Goal: Transaction & Acquisition: Obtain resource

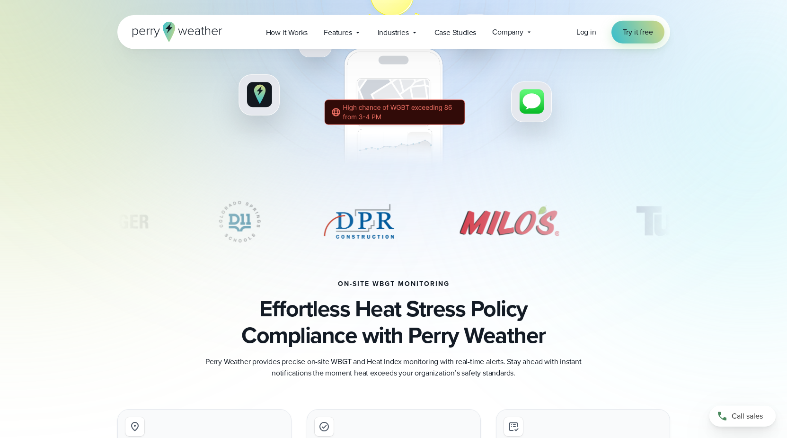
scroll to position [386, 0]
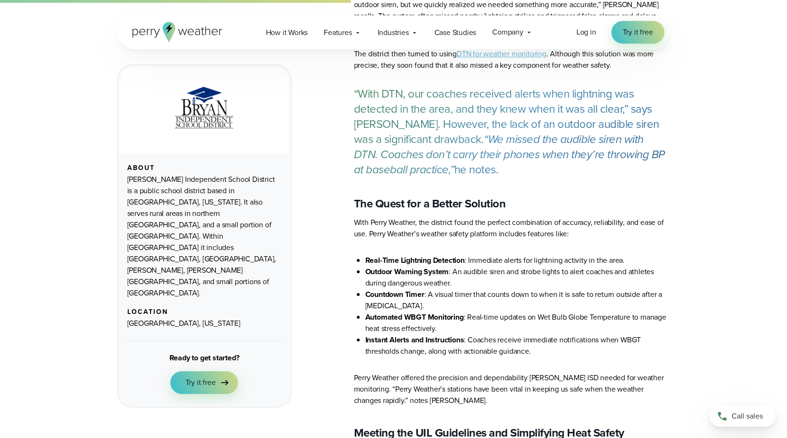
scroll to position [821, 0]
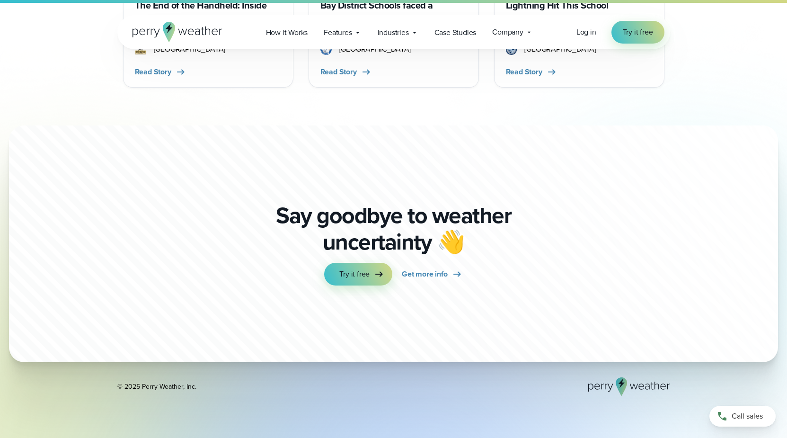
scroll to position [3186, 0]
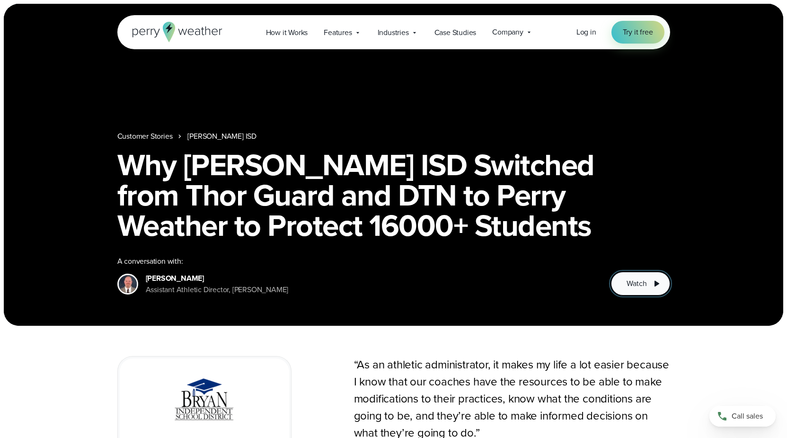
click at [641, 281] on span "Watch" at bounding box center [637, 283] width 20 height 11
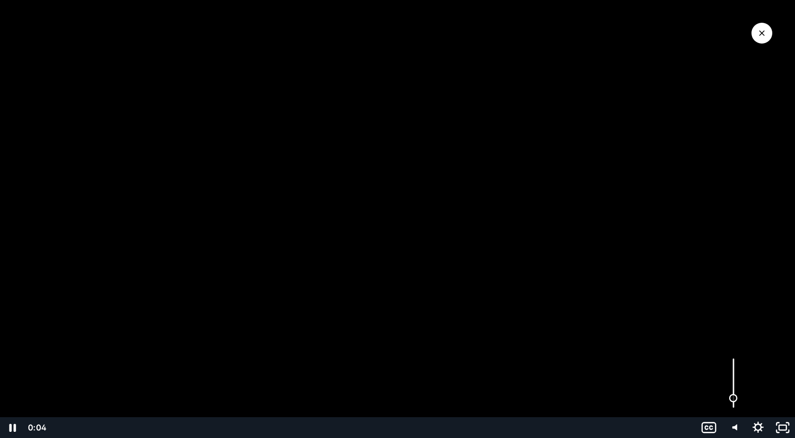
drag, startPoint x: 734, startPoint y: 389, endPoint x: 733, endPoint y: 398, distance: 9.5
click at [733, 398] on div "Volume" at bounding box center [733, 383] width 25 height 68
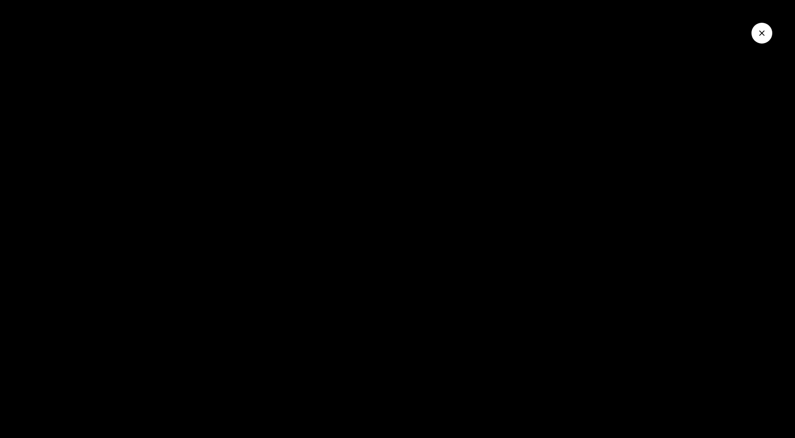
click at [762, 30] on icon "Close Video" at bounding box center [761, 32] width 9 height 9
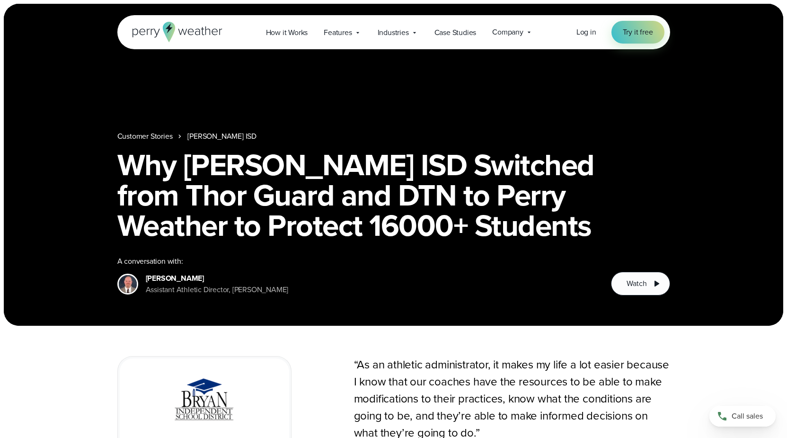
click at [389, 240] on h1 "Why Bryan ISD Switched from Thor Guard and DTN to Perry Weather to Protect 1600…" at bounding box center [393, 195] width 553 height 91
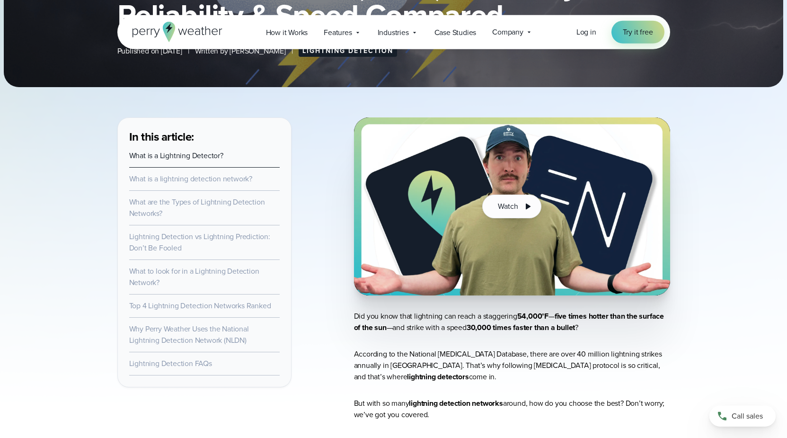
scroll to position [241, 0]
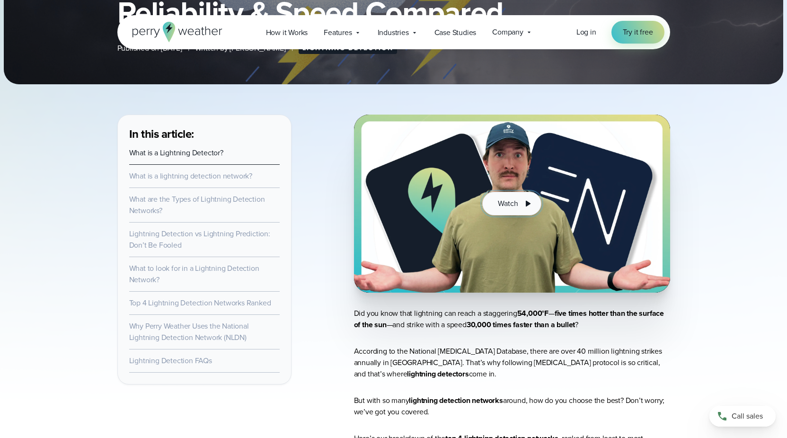
click at [506, 198] on span "Watch" at bounding box center [508, 203] width 20 height 11
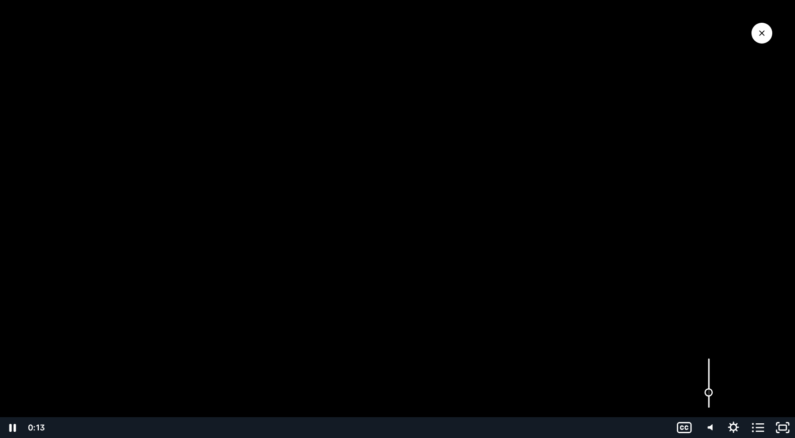
click at [709, 392] on div "Volume" at bounding box center [709, 393] width 16 height 16
click at [12, 431] on icon "Pause" at bounding box center [12, 427] width 29 height 25
click at [325, 240] on div at bounding box center [397, 219] width 795 height 438
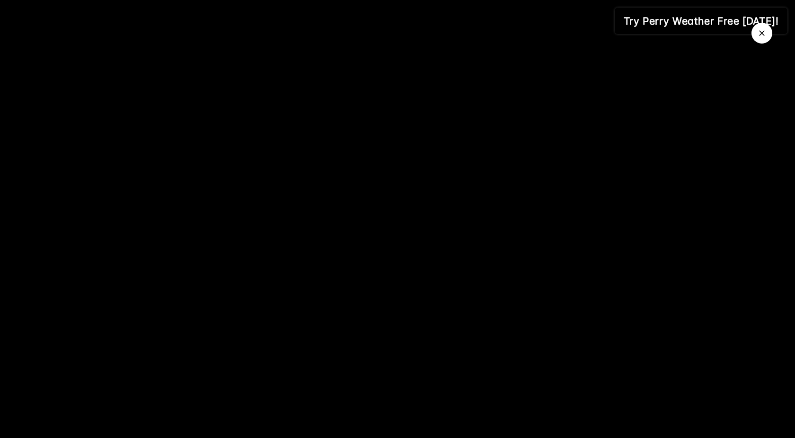
click at [759, 33] on icon "Close Video" at bounding box center [761, 32] width 9 height 9
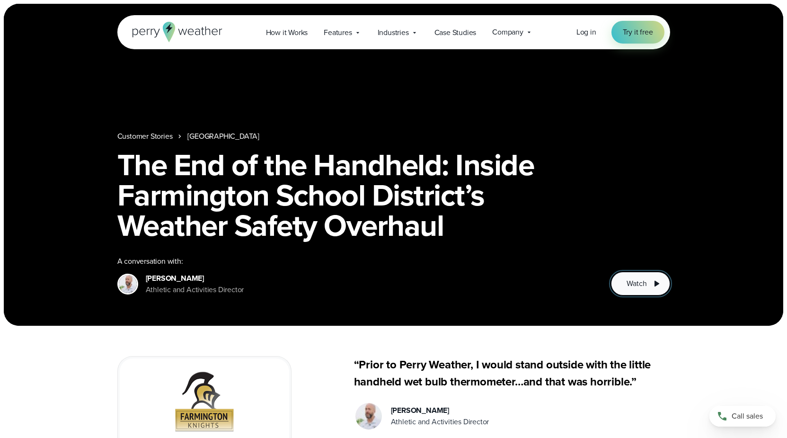
click at [637, 284] on span "Watch" at bounding box center [637, 283] width 20 height 11
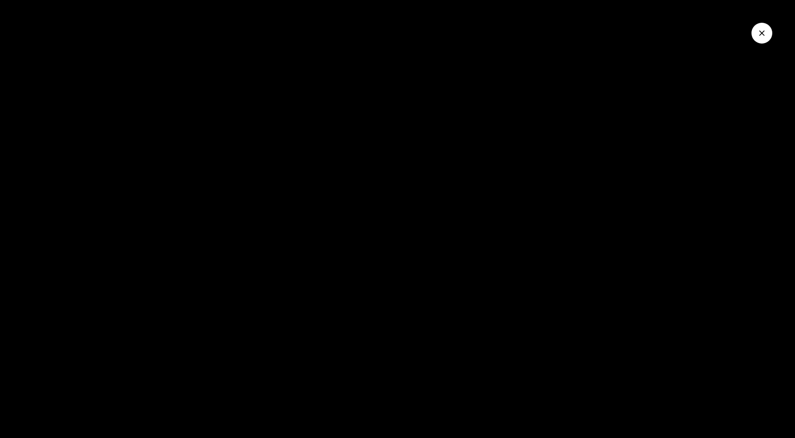
click at [762, 31] on icon "Close Video" at bounding box center [761, 32] width 9 height 9
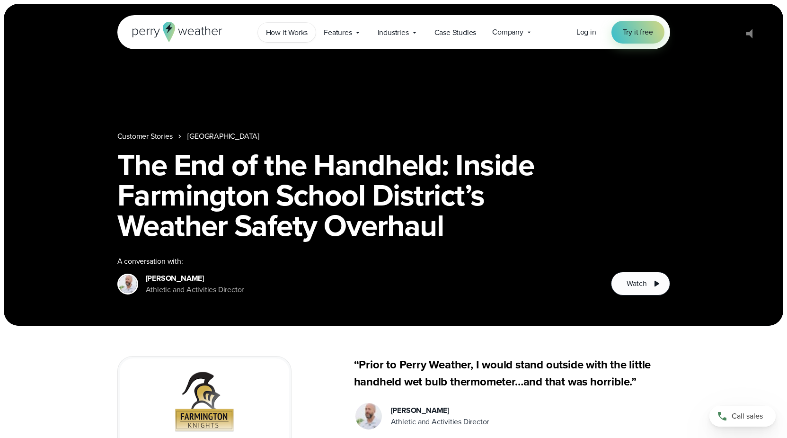
click at [292, 30] on span "How it Works" at bounding box center [287, 32] width 42 height 11
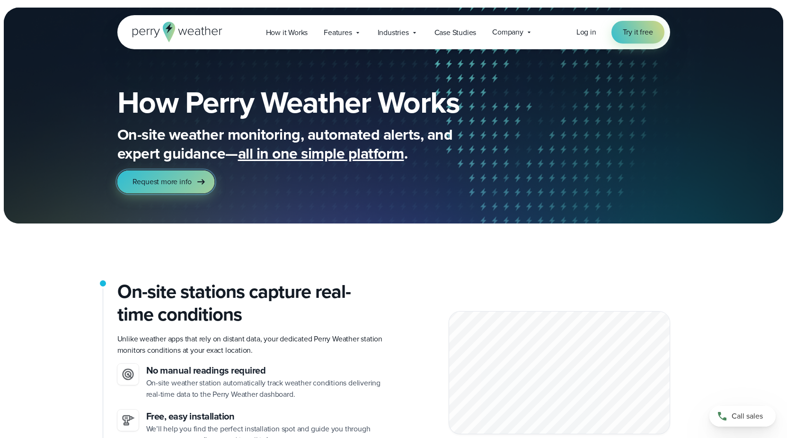
click at [164, 184] on span "Request more info" at bounding box center [163, 181] width 60 height 11
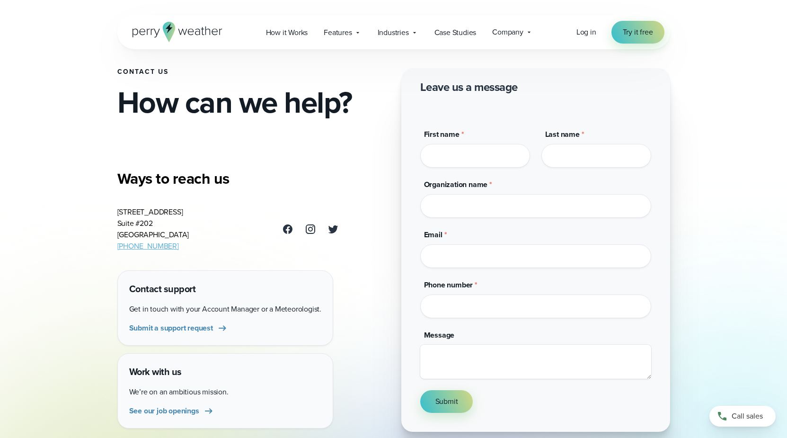
scroll to position [48, 0]
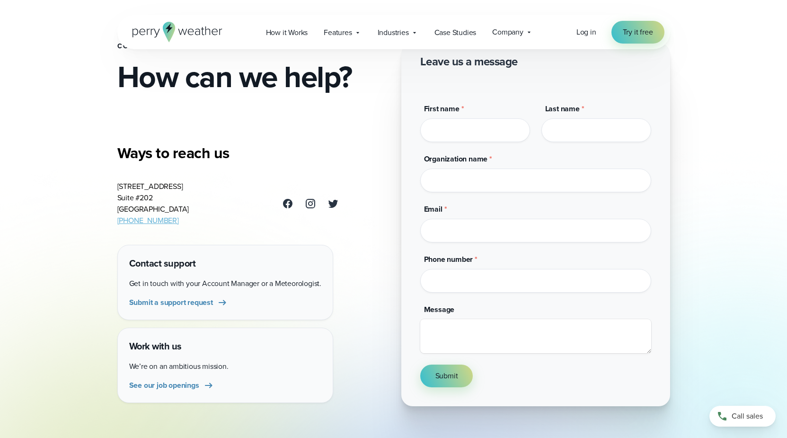
click at [472, 137] on input "First name *" at bounding box center [475, 130] width 110 height 24
type input "***"
type input "*****"
type input "**********"
click at [491, 232] on input "Email *" at bounding box center [535, 231] width 231 height 24
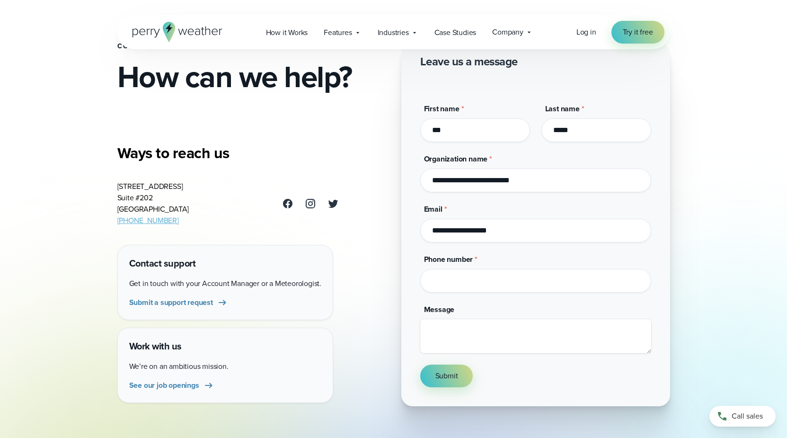
type input "**********"
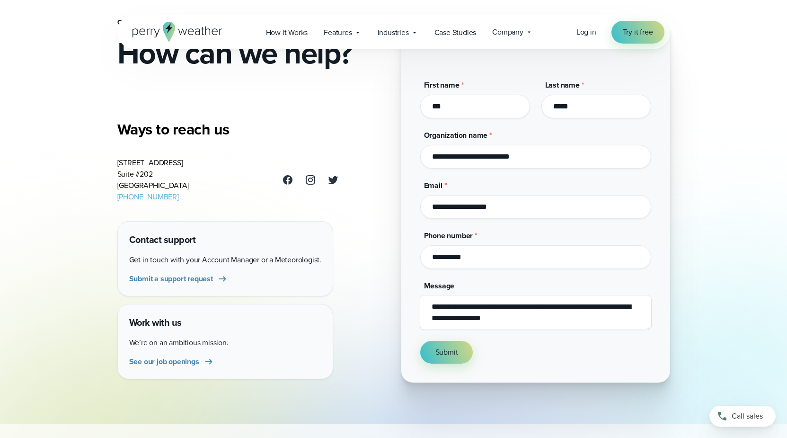
scroll to position [97, 0]
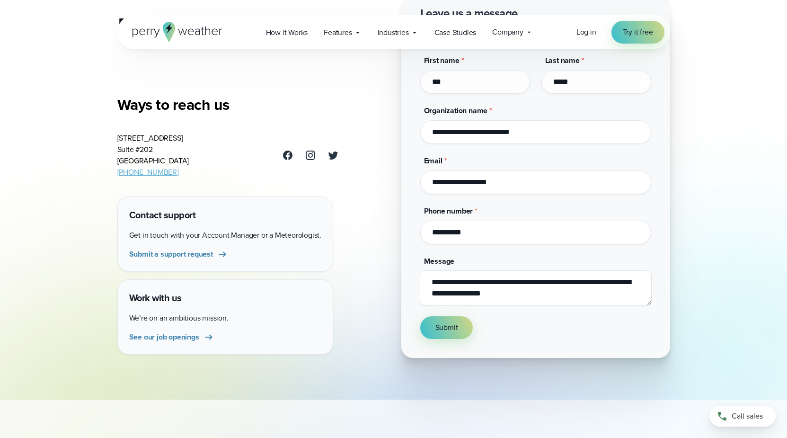
click at [616, 283] on textarea "**********" at bounding box center [535, 288] width 231 height 34
type textarea "**********"
click at [438, 328] on span "Submit" at bounding box center [446, 327] width 23 height 11
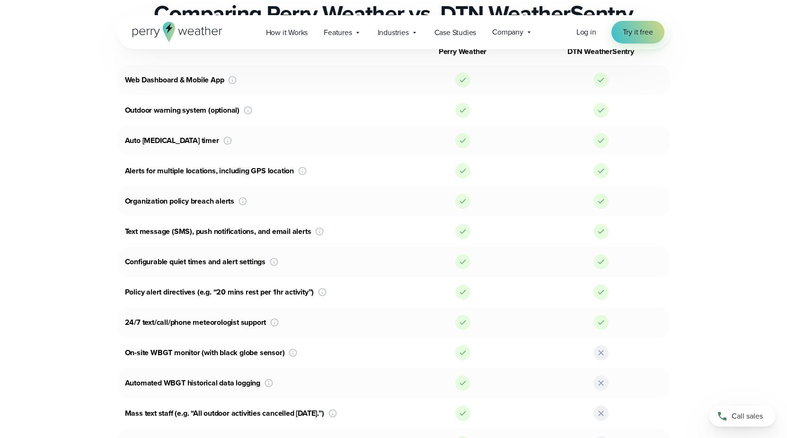
scroll to position [628, 0]
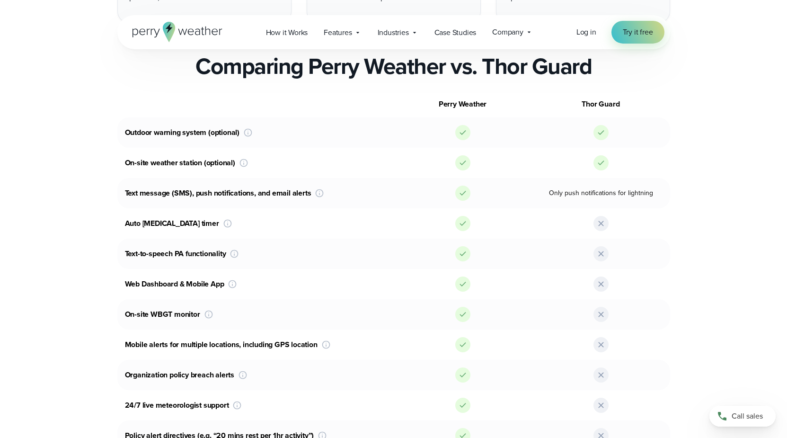
scroll to position [579, 0]
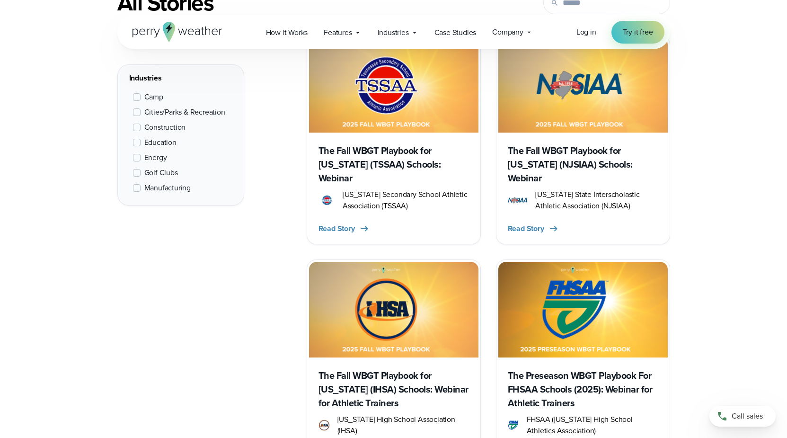
scroll to position [483, 0]
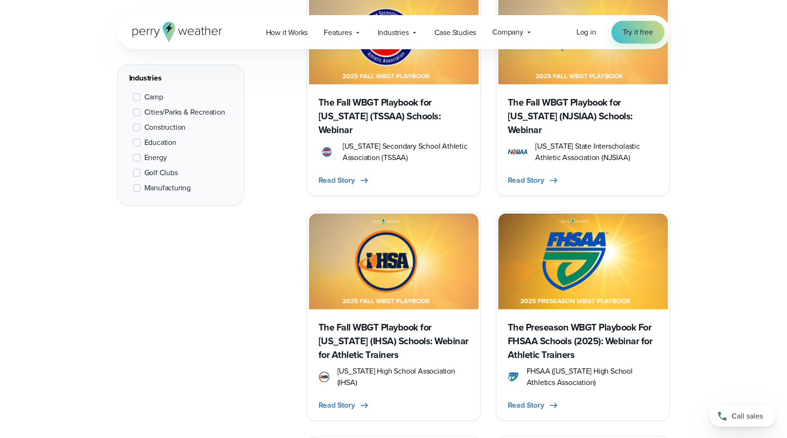
click at [379, 320] on div "The Fall WBGT Playbook for [US_STATE] (IHSA) Schools: Webinar for Athletic Trai…" at bounding box center [393, 363] width 169 height 109
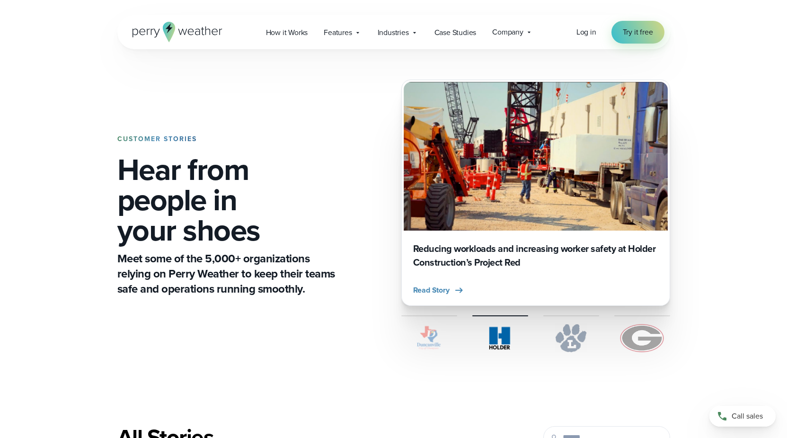
click at [638, 339] on img at bounding box center [642, 338] width 56 height 28
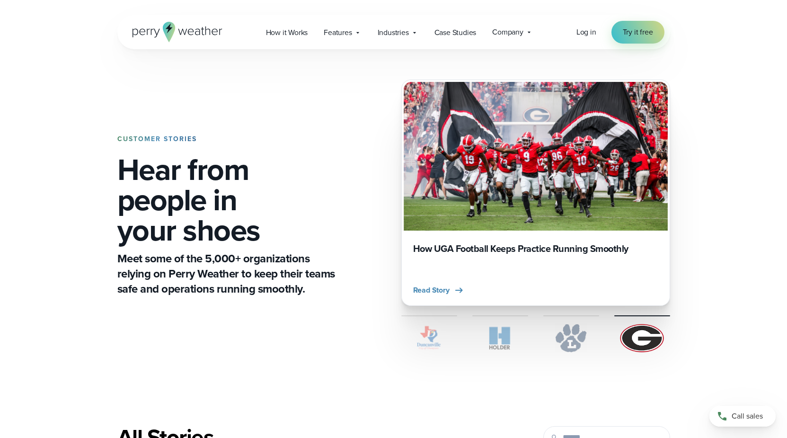
click at [517, 249] on h3 "How UGA Football Keeps Practice Running Smoothly" at bounding box center [535, 249] width 245 height 14
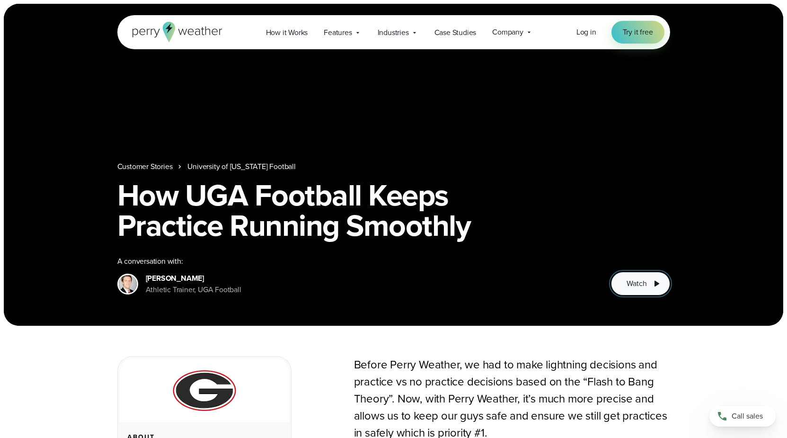
click at [648, 282] on button "Watch" at bounding box center [640, 284] width 59 height 24
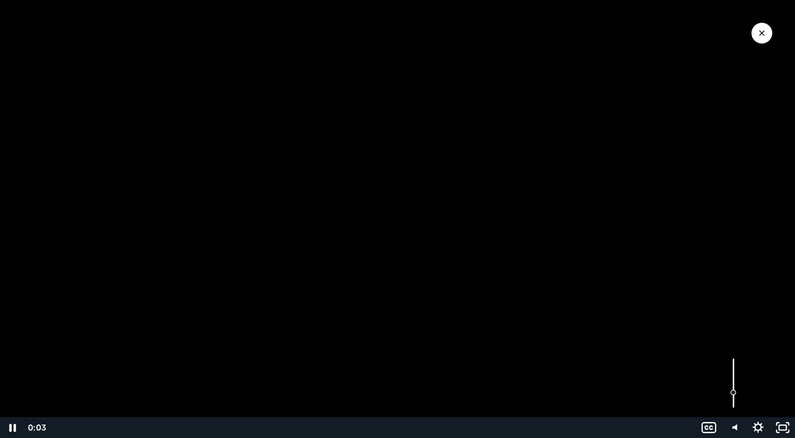
click at [734, 402] on div "Volume" at bounding box center [733, 383] width 25 height 68
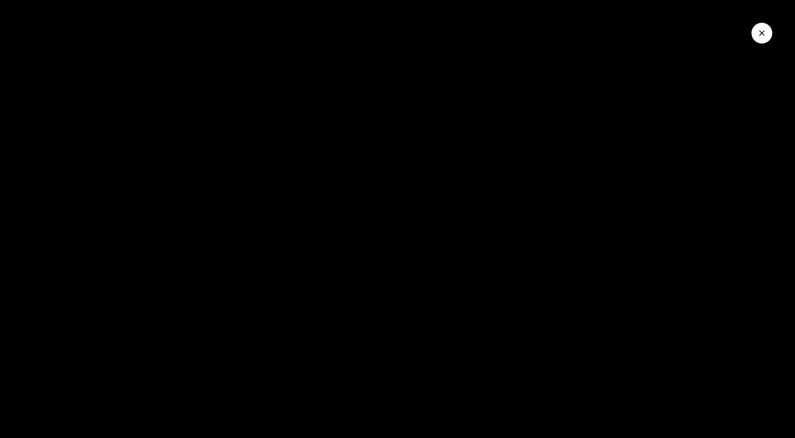
click at [763, 33] on icon "Close Video" at bounding box center [761, 32] width 9 height 9
